Goal: Information Seeking & Learning: Learn about a topic

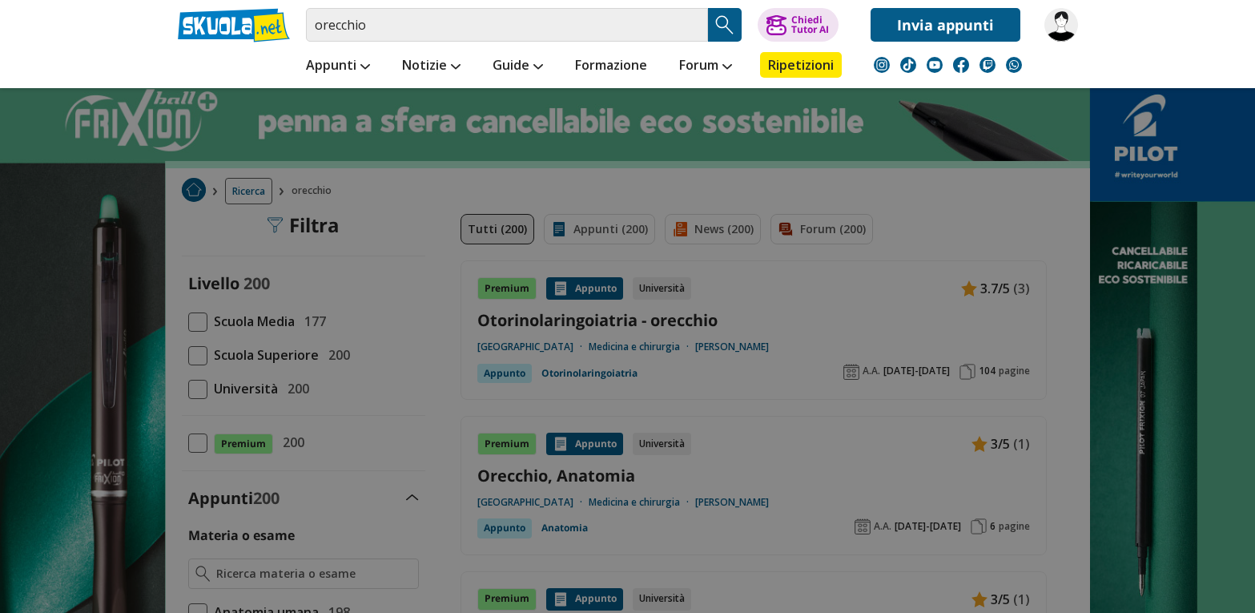
click at [196, 359] on div at bounding box center [627, 306] width 1255 height 613
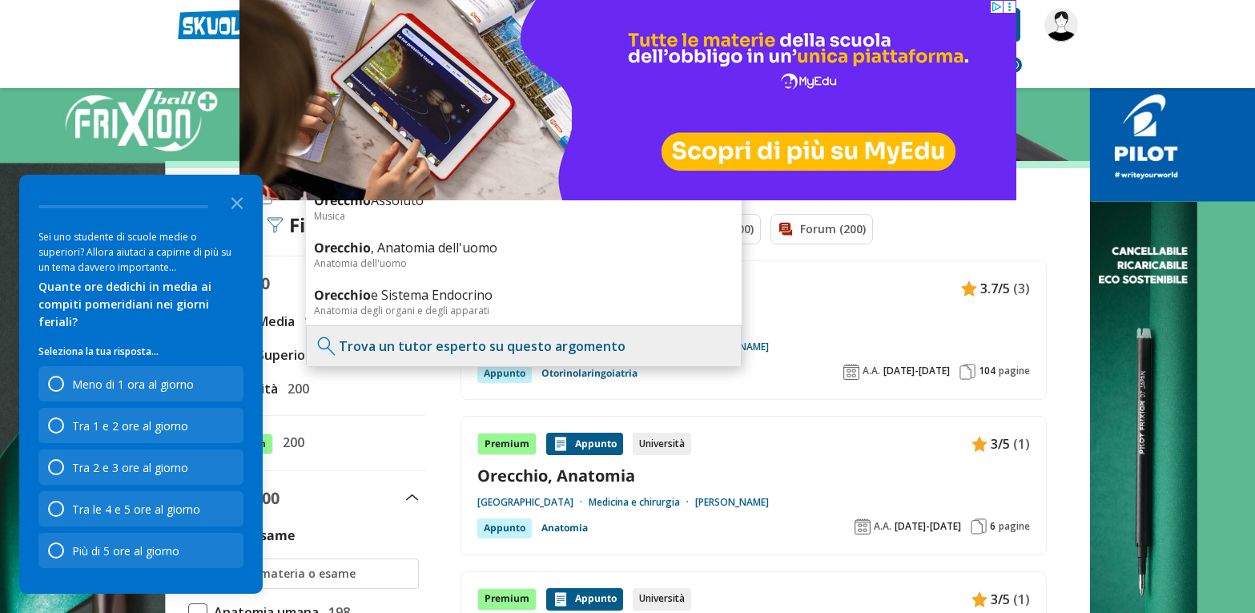
click at [234, 213] on icon "Close the survey" at bounding box center [237, 202] width 32 height 32
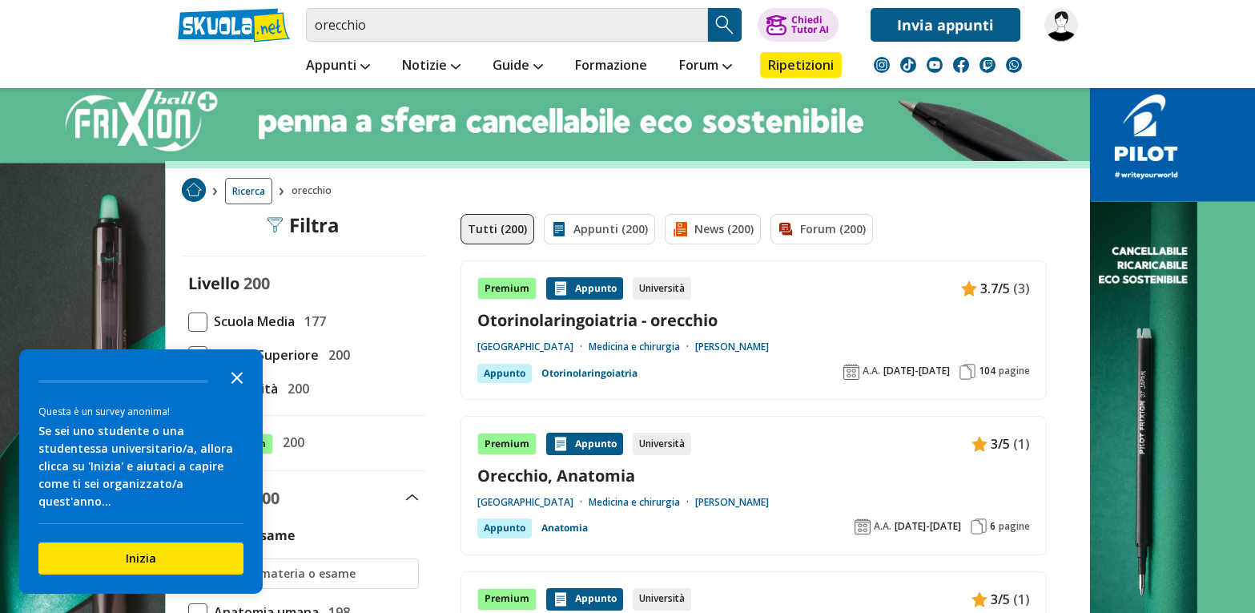
click at [239, 391] on icon "Close the survey" at bounding box center [237, 376] width 32 height 32
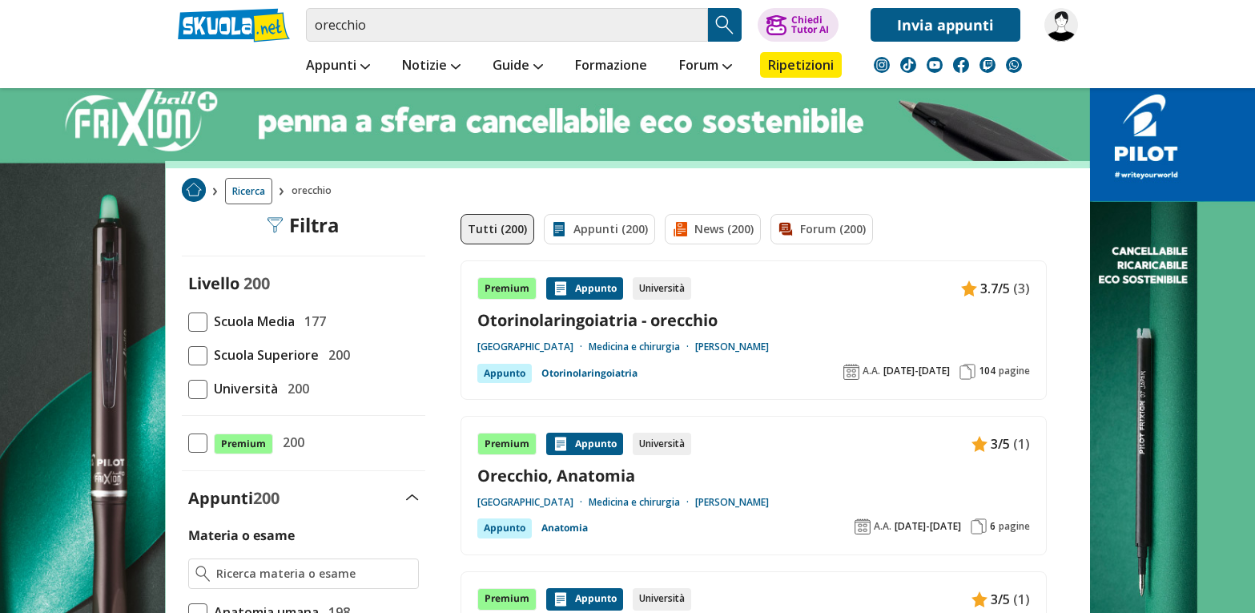
click at [203, 353] on span at bounding box center [197, 355] width 19 height 19
click at [188, 355] on input "Scuola Superiore 200" at bounding box center [188, 355] width 0 height 0
